Goal: Check status: Check status

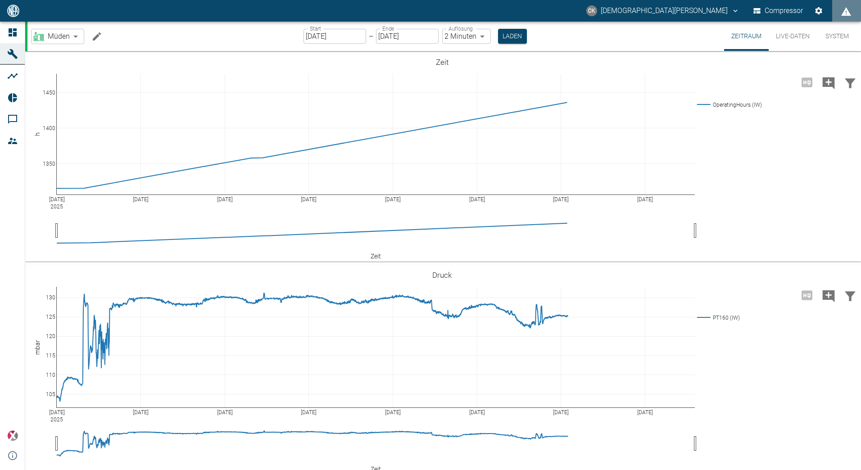
click at [76, 38] on body "CK [PERSON_NAME] Compressor Dashboard Maschinen Analysen Reports Kommentare Mit…" at bounding box center [430, 235] width 861 height 470
type input "e9731f2b-3ac7-4cb6-9b2a-632822ff81b9"
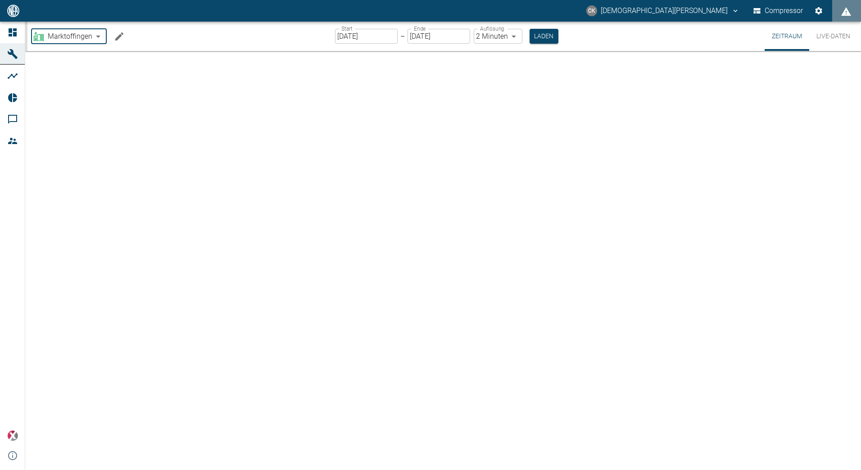
type input "[DATE]"
type input "1sec"
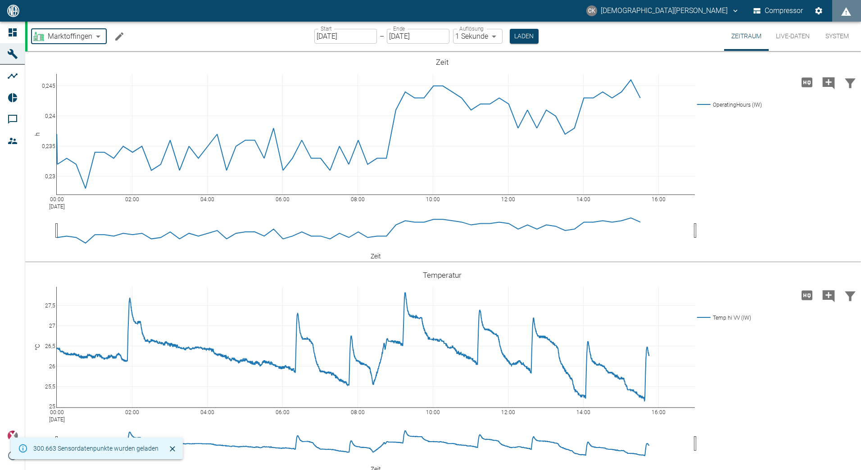
click at [369, 36] on input "[DATE]" at bounding box center [345, 36] width 63 height 15
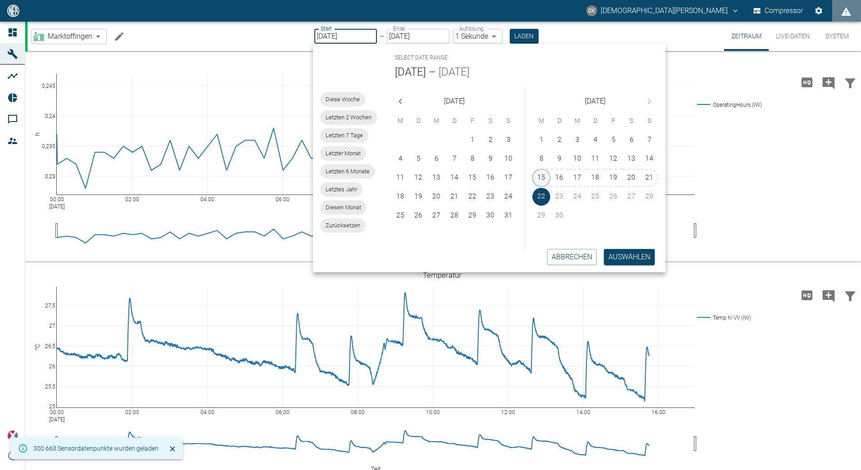
click at [537, 181] on button "15" at bounding box center [541, 178] width 18 height 18
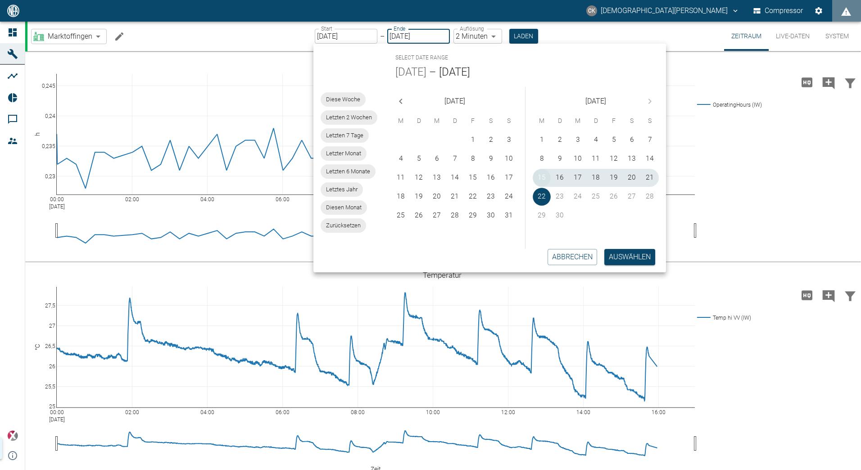
type input "[DATE]"
type input "2min"
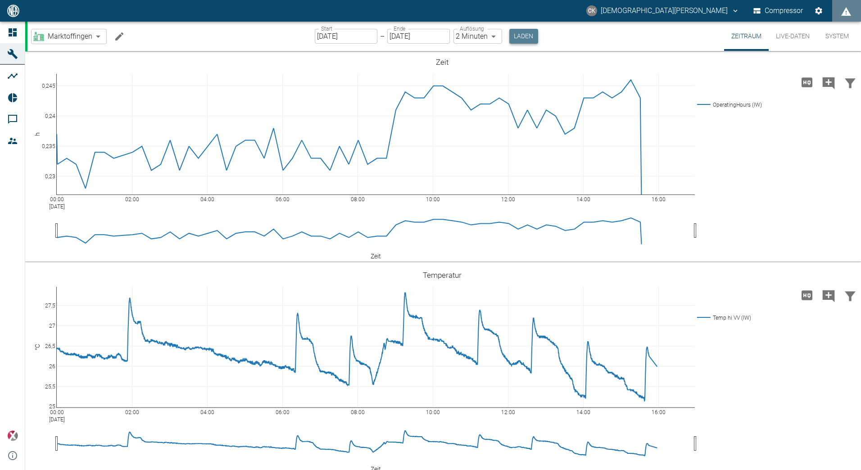
click at [520, 33] on button "Laden" at bounding box center [523, 36] width 29 height 15
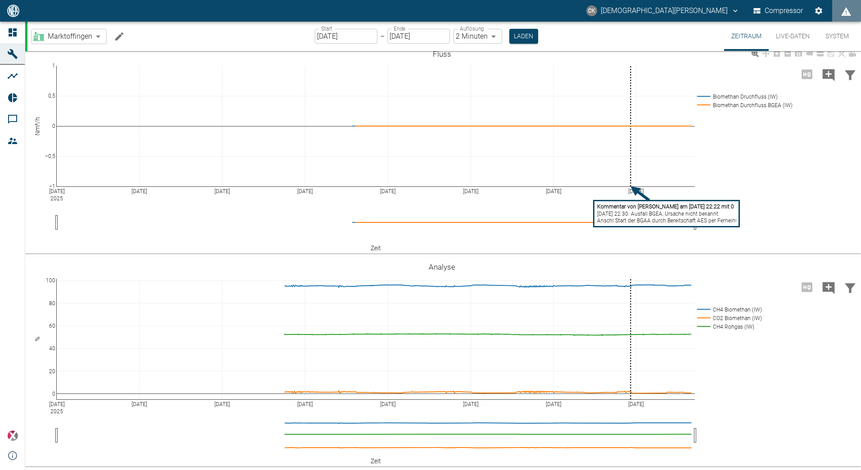
scroll to position [860, 0]
